Goal: Find specific page/section: Find specific page/section

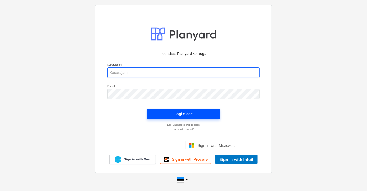
type input "[EMAIL_ADDRESS][DOMAIN_NAME]"
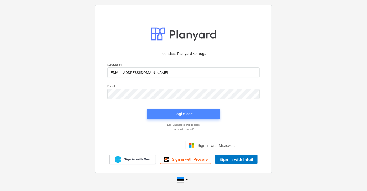
click at [187, 113] on div "Logi sisse" at bounding box center [183, 113] width 18 height 7
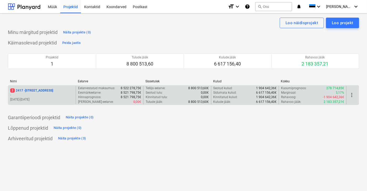
click at [37, 90] on p "2 [STREET_ADDRESS]" at bounding box center [31, 90] width 43 height 4
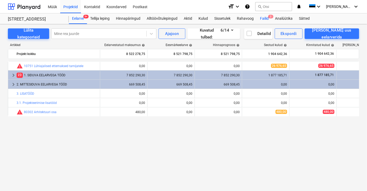
click at [262, 18] on div "Failid 2" at bounding box center [264, 18] width 15 height 11
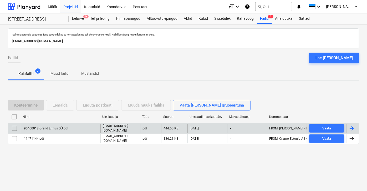
click at [47, 129] on div "95400018 Grand Ehitus OÜ.pdf" at bounding box center [45, 128] width 45 height 4
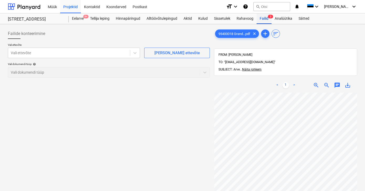
click at [263, 18] on div "Failid 2" at bounding box center [264, 18] width 15 height 11
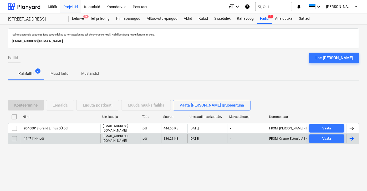
click at [39, 137] on div "11471144.pdf" at bounding box center [33, 139] width 21 height 4
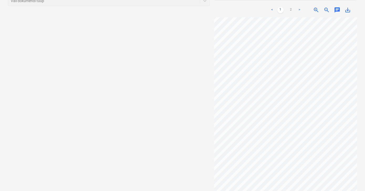
scroll to position [75, 0]
click at [291, 4] on link "2" at bounding box center [291, 7] width 6 height 6
click at [306, 187] on div "11471144.pdf clear add sort FROM: Cramo [GEOGRAPHIC_DATA] AS TO: [EMAIL_ADDRESS…" at bounding box center [285, 72] width 147 height 241
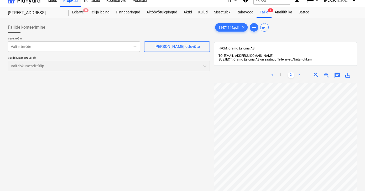
scroll to position [0, 0]
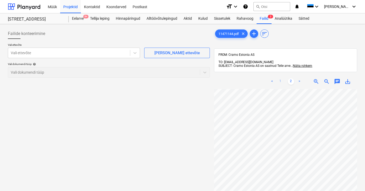
click at [281, 78] on link "1" at bounding box center [281, 81] width 6 height 6
click at [161, 110] on div "Failide konteerimine Vali ettevõte Vali ettevõte [PERSON_NAME] uus ettevõte Val…" at bounding box center [109, 146] width 206 height 241
